Goal: Task Accomplishment & Management: Complete application form

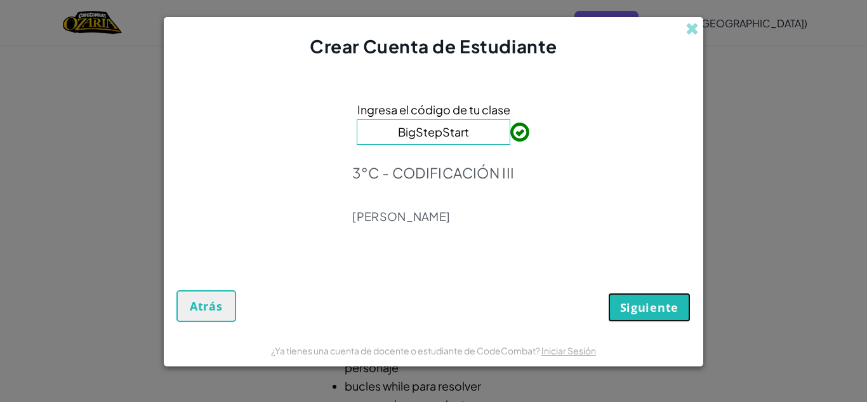
click at [666, 303] on span "Siguiente" at bounding box center [649, 307] width 58 height 15
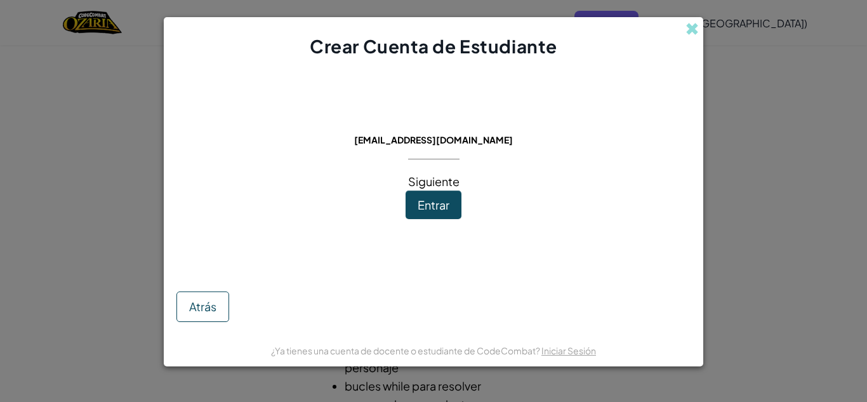
click at [427, 201] on span "Entrar" at bounding box center [434, 204] width 32 height 15
